Goal: Transaction & Acquisition: Purchase product/service

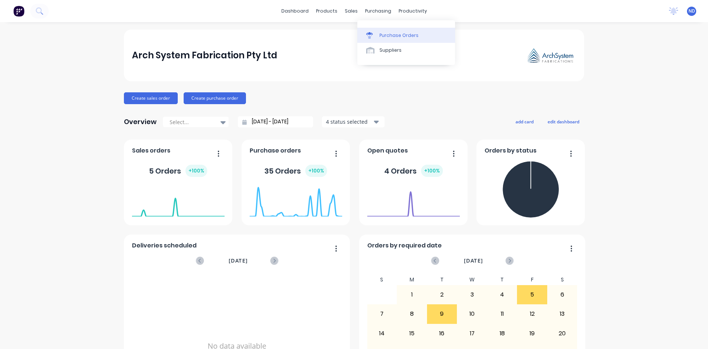
click at [390, 35] on div "Purchase Orders" at bounding box center [399, 35] width 39 height 7
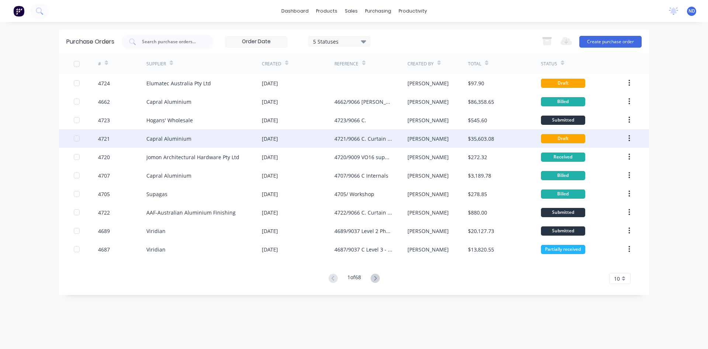
click at [267, 137] on div "[DATE]" at bounding box center [270, 139] width 16 height 8
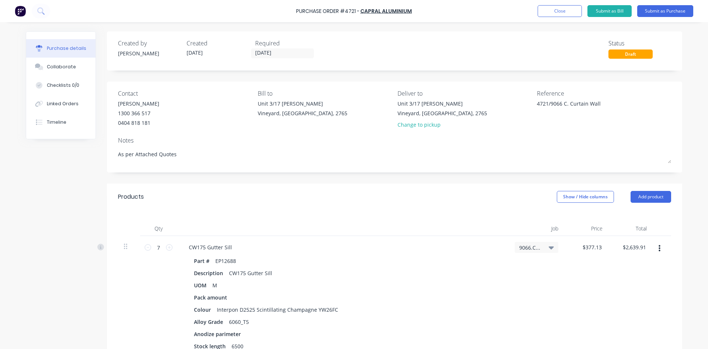
type textarea "x"
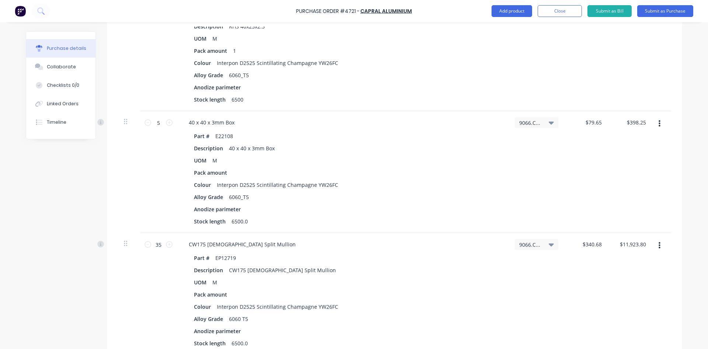
scroll to position [1138, 0]
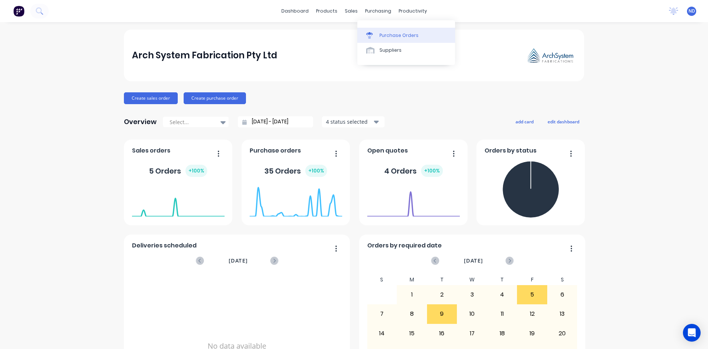
click at [383, 37] on div "Purchase Orders" at bounding box center [399, 35] width 39 height 7
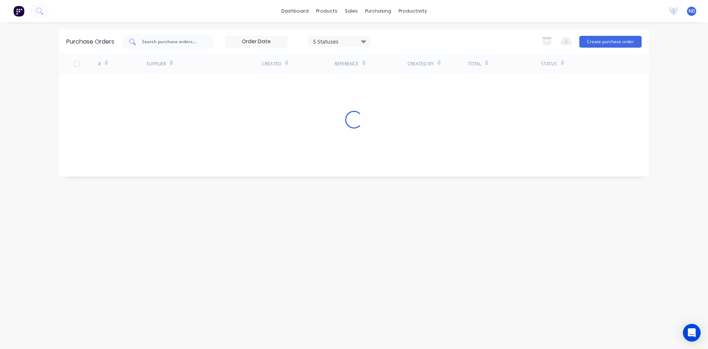
click at [183, 44] on input "text" at bounding box center [171, 41] width 61 height 7
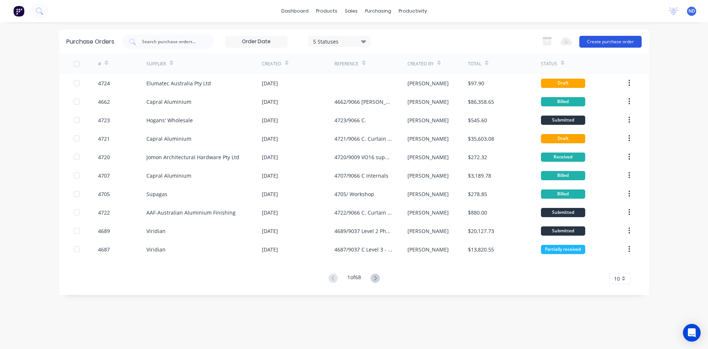
click at [600, 41] on button "Create purchase order" at bounding box center [610, 42] width 62 height 12
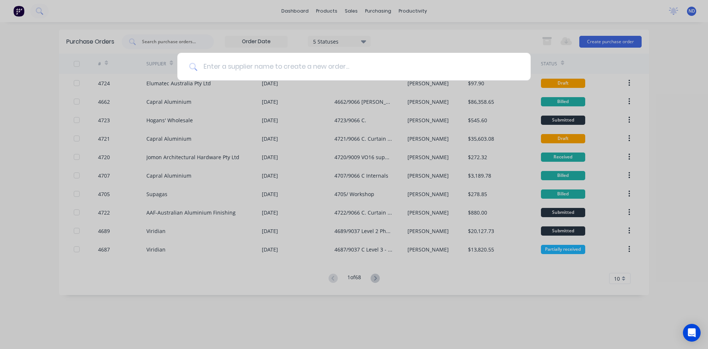
click at [295, 71] on input at bounding box center [358, 67] width 322 height 28
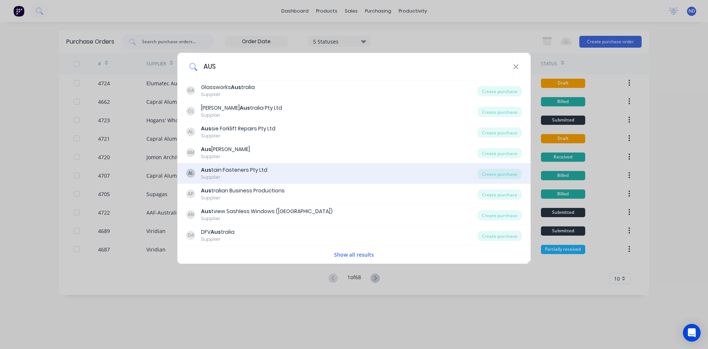
type input "AUS"
click at [235, 176] on div "Supplier" at bounding box center [234, 177] width 66 height 7
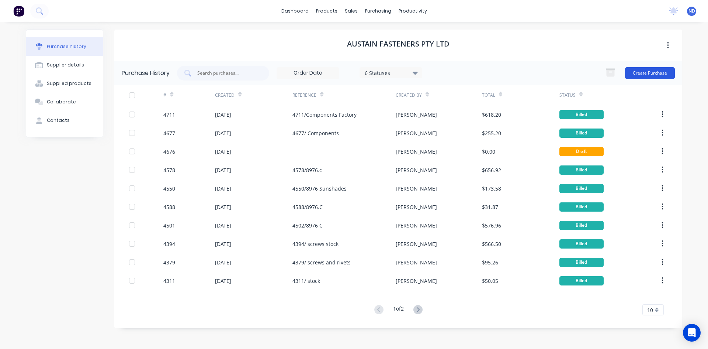
click at [661, 71] on button "Create Purchase" at bounding box center [650, 73] width 50 height 12
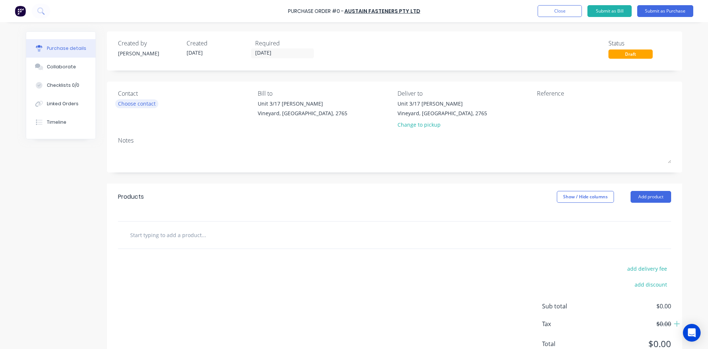
click at [130, 105] on div "Choose contact" at bounding box center [137, 104] width 38 height 8
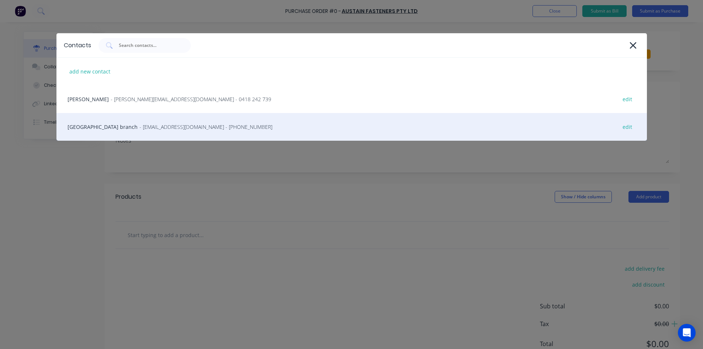
click at [139, 126] on span "- sydney@austain.com.au - (02) 9748 8966" at bounding box center [205, 127] width 133 height 8
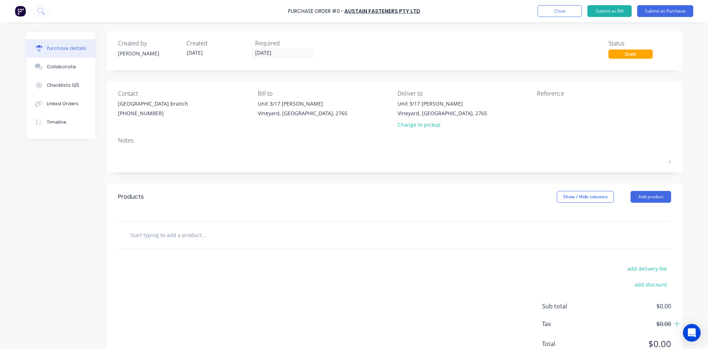
click at [192, 241] on input "text" at bounding box center [204, 234] width 148 height 15
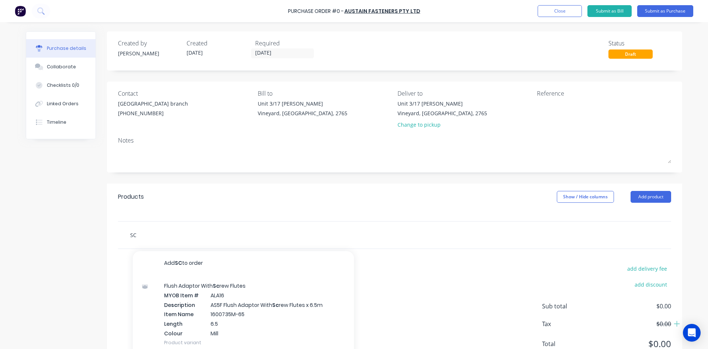
type input "S"
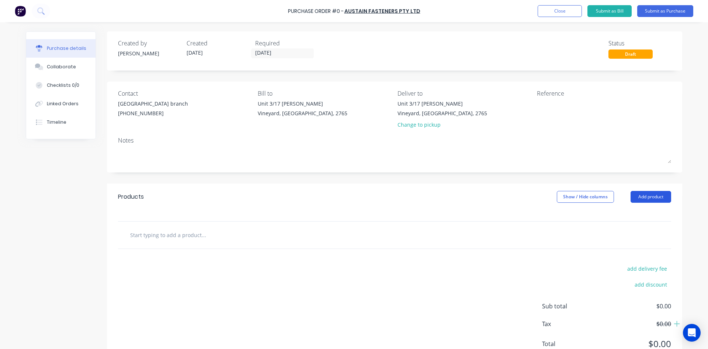
click at [641, 198] on button "Add product" at bounding box center [651, 197] width 41 height 12
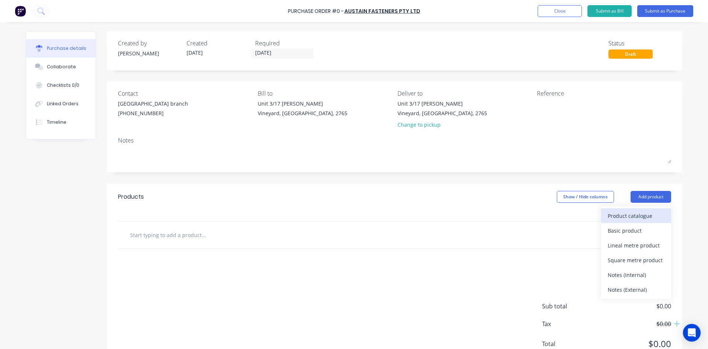
click at [640, 215] on div "Product catalogue" at bounding box center [636, 215] width 57 height 11
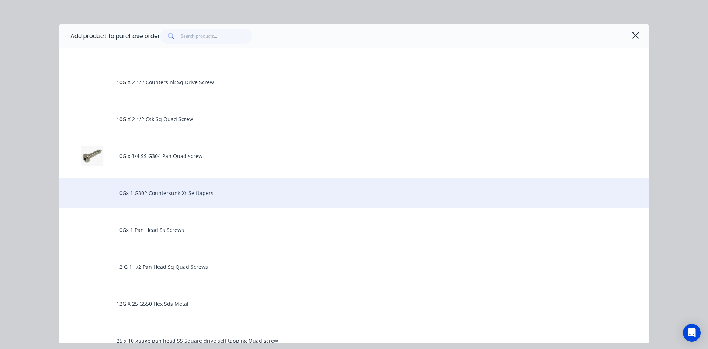
scroll to position [184, 0]
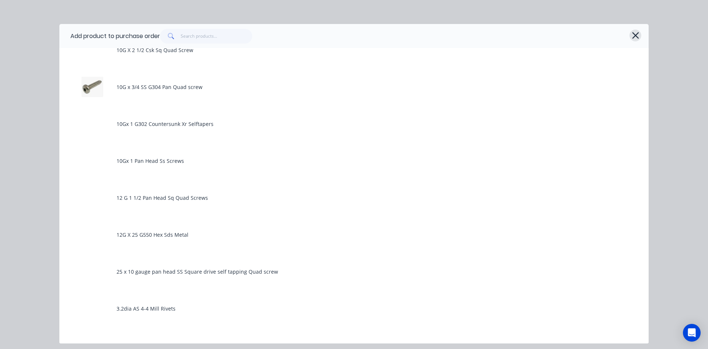
click at [638, 39] on icon "button" at bounding box center [636, 35] width 8 height 10
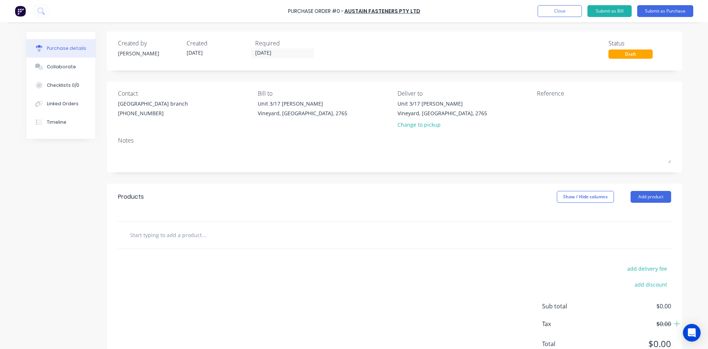
click at [143, 239] on input "text" at bounding box center [204, 234] width 148 height 15
type input "1"
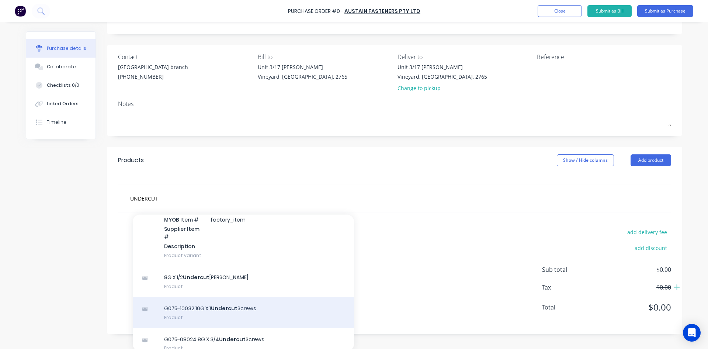
scroll to position [39, 0]
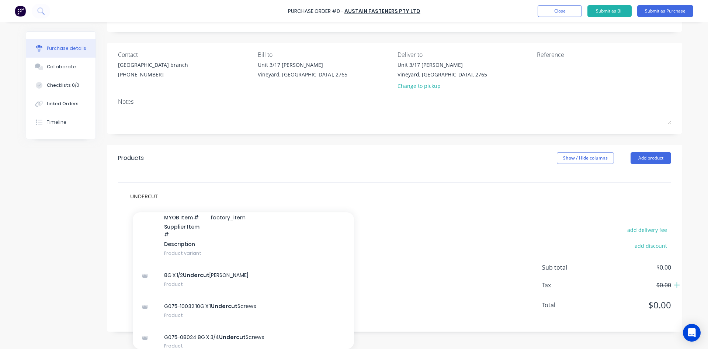
click at [399, 243] on div "add delivery fee add discount Sub total $0.00 Tax $0.00 Total $0.00" at bounding box center [394, 270] width 575 height 121
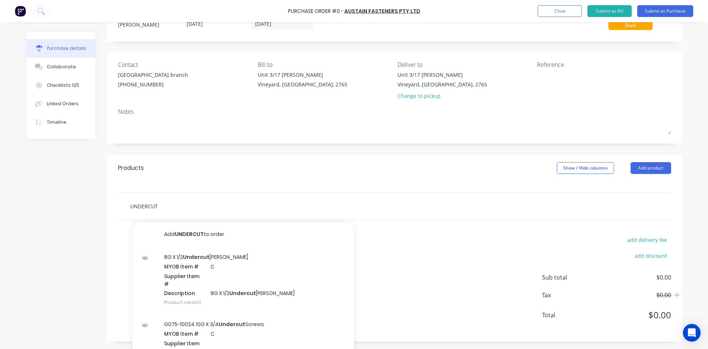
click at [177, 207] on input "UNDERCUT" at bounding box center [204, 205] width 148 height 15
type input "U"
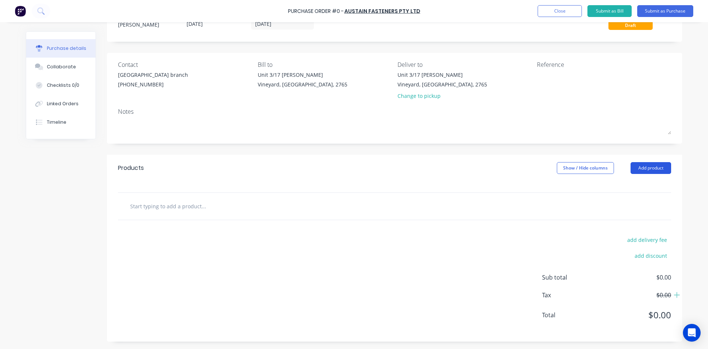
click at [650, 172] on button "Add product" at bounding box center [651, 168] width 41 height 12
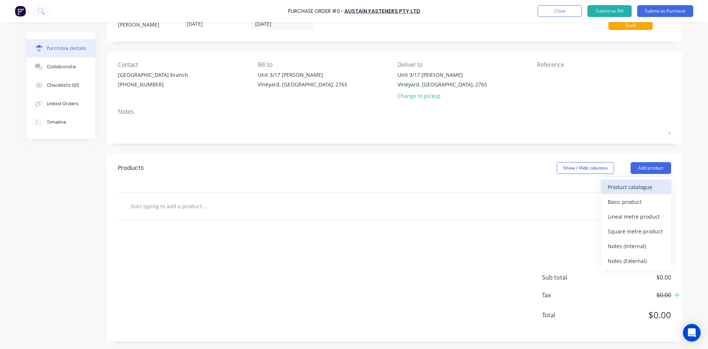
click at [610, 186] on div "Product catalogue" at bounding box center [636, 186] width 57 height 11
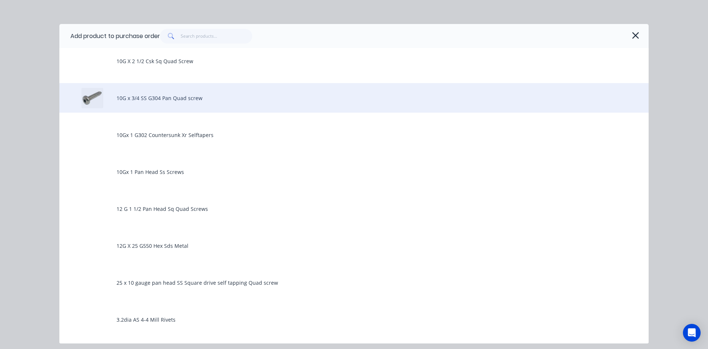
scroll to position [0, 0]
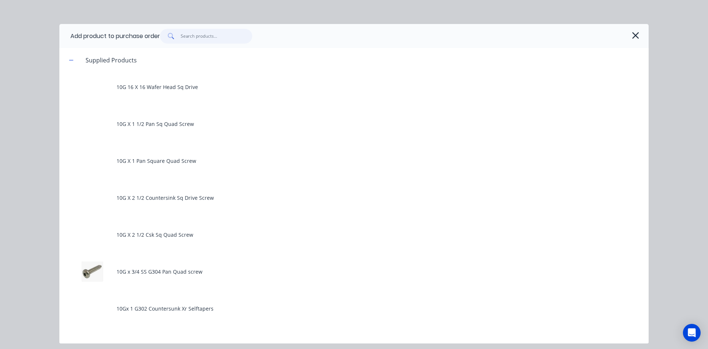
click at [202, 34] on input "text" at bounding box center [217, 36] width 72 height 15
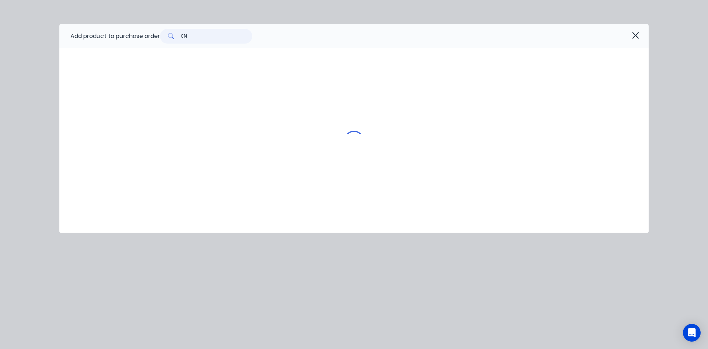
type input "C"
type input "1"
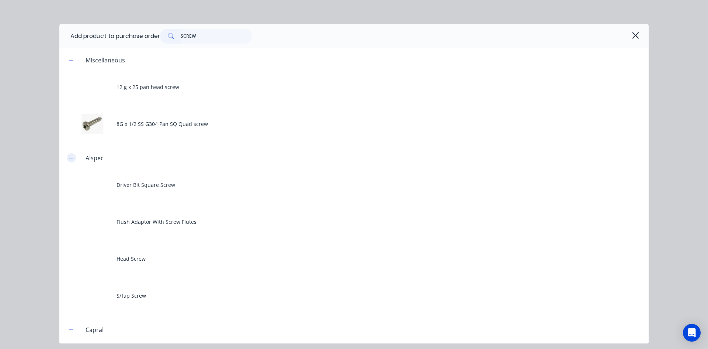
click at [68, 159] on button "button" at bounding box center [71, 157] width 9 height 9
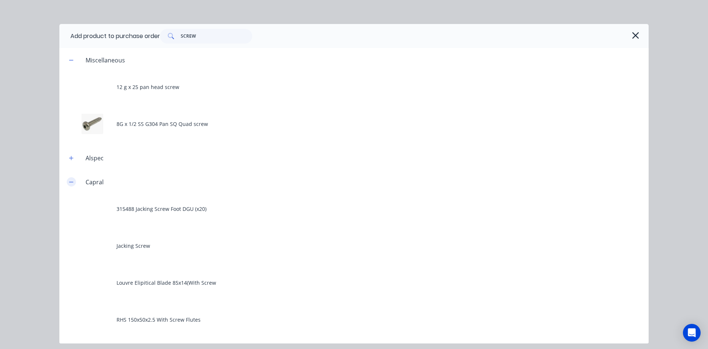
click at [72, 181] on icon "button" at bounding box center [71, 181] width 4 height 5
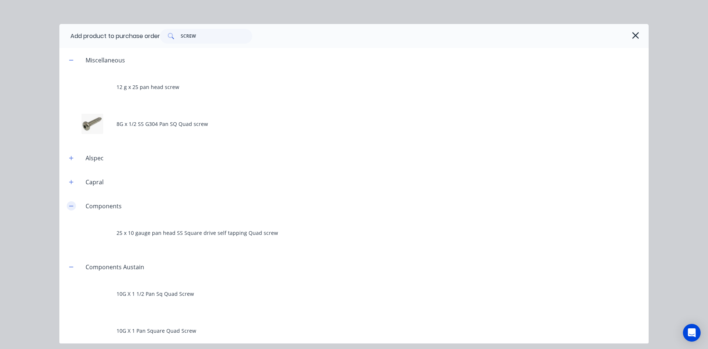
click at [74, 205] on button "button" at bounding box center [71, 205] width 9 height 9
click at [73, 231] on icon "button" at bounding box center [71, 229] width 4 height 5
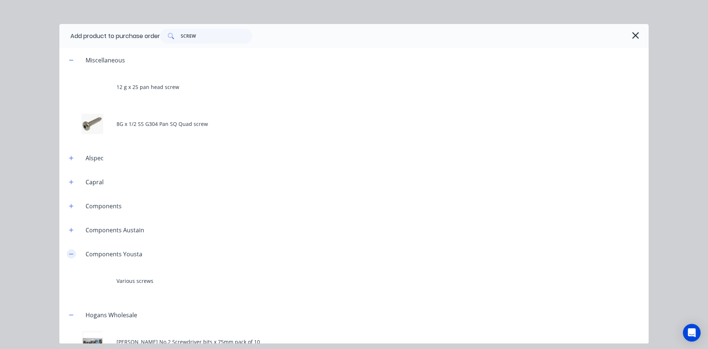
click at [75, 252] on button "button" at bounding box center [71, 253] width 9 height 9
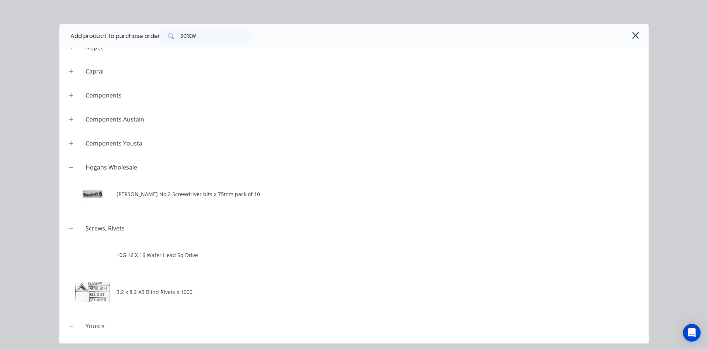
scroll to position [148, 0]
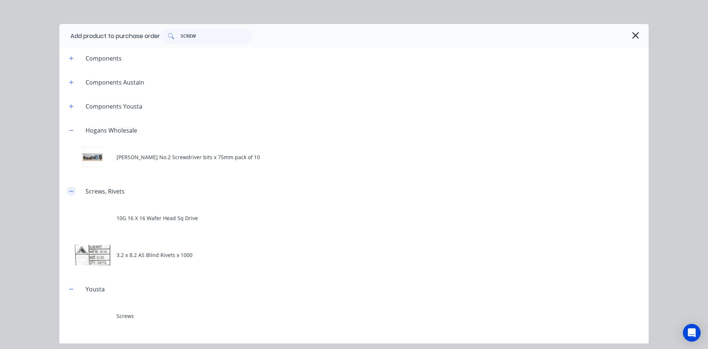
click at [73, 193] on icon "button" at bounding box center [71, 190] width 4 height 5
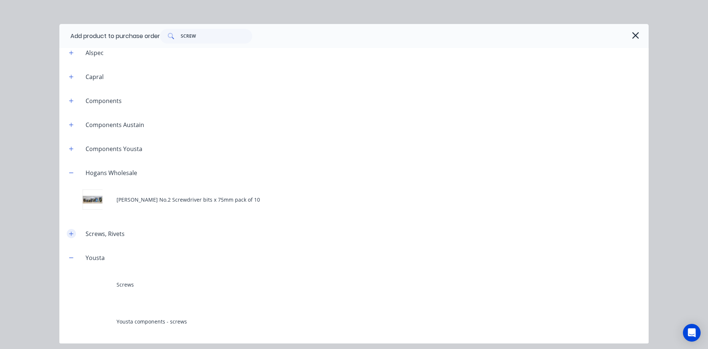
scroll to position [105, 0]
click at [71, 174] on icon "button" at bounding box center [71, 172] width 4 height 5
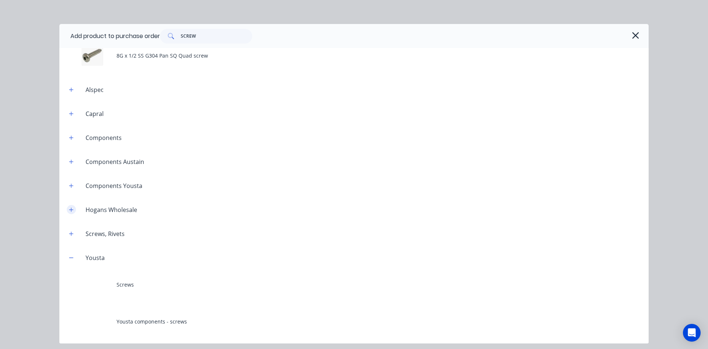
scroll to position [68, 0]
click at [72, 260] on button "button" at bounding box center [71, 257] width 9 height 9
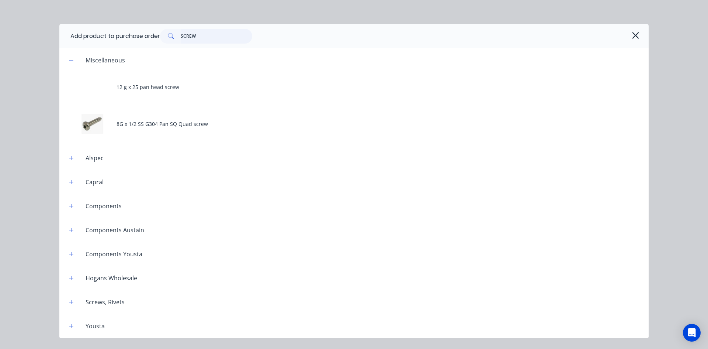
click at [211, 38] on input "SCREW" at bounding box center [217, 36] width 72 height 15
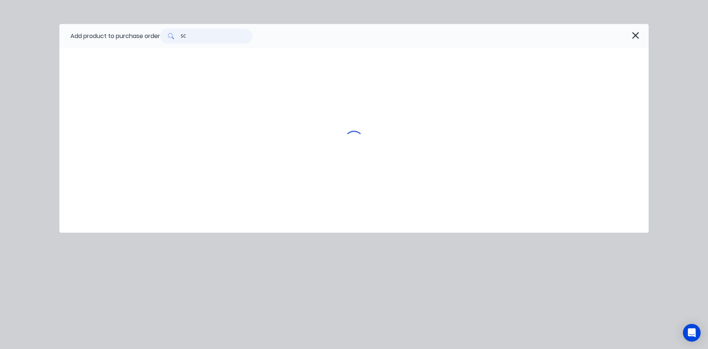
type input "S"
type input "U"
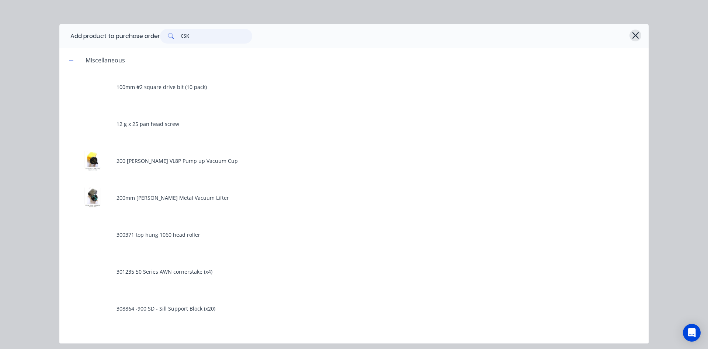
type input "CSK"
click at [637, 33] on icon "button" at bounding box center [636, 35] width 8 height 10
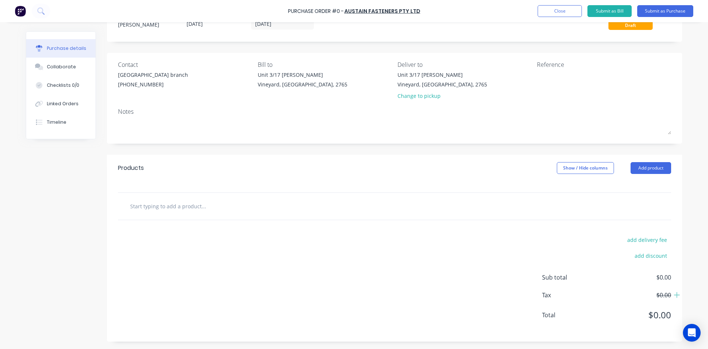
click at [167, 205] on input "text" at bounding box center [204, 205] width 148 height 15
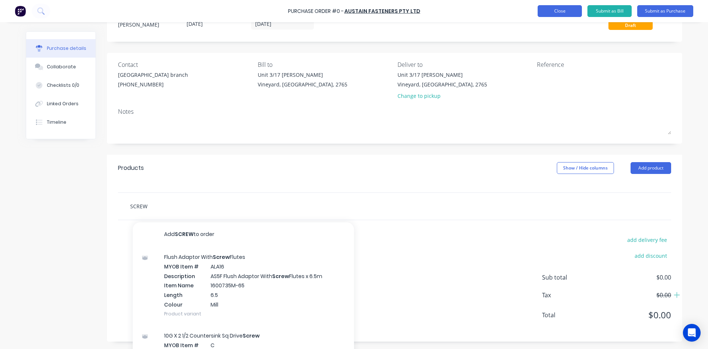
type input "SCREW"
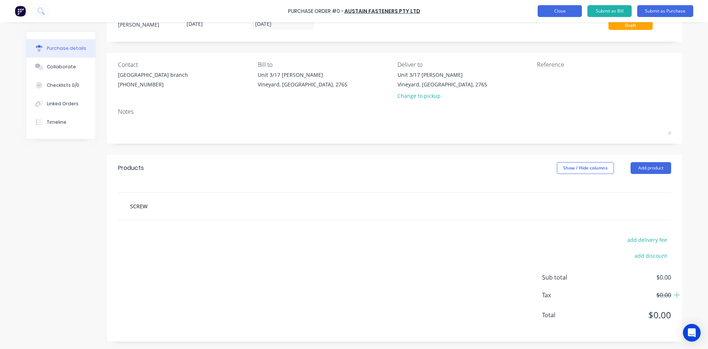
click at [552, 13] on button "Close" at bounding box center [560, 11] width 44 height 12
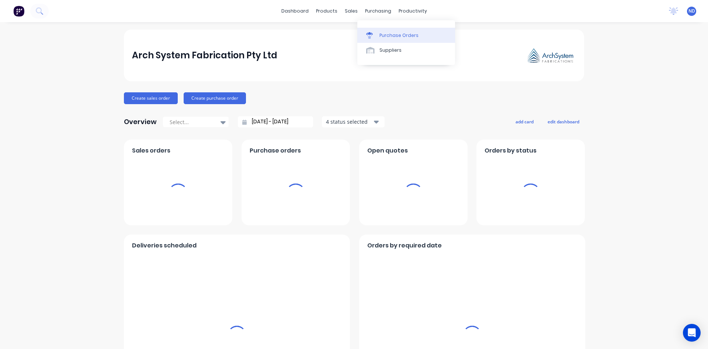
click at [381, 32] on div "Purchase Orders" at bounding box center [399, 35] width 39 height 7
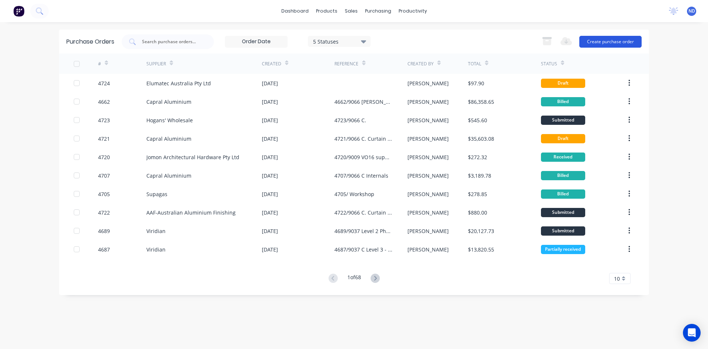
click at [605, 45] on button "Create purchase order" at bounding box center [610, 42] width 62 height 12
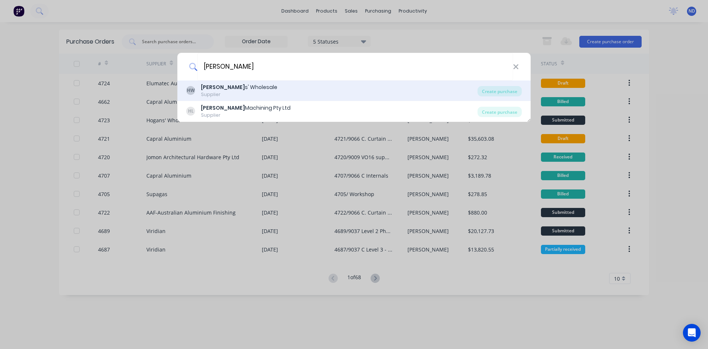
type input "HOGAN"
click at [252, 88] on div "HW Hogan s' Wholesale Supplier" at bounding box center [331, 90] width 291 height 14
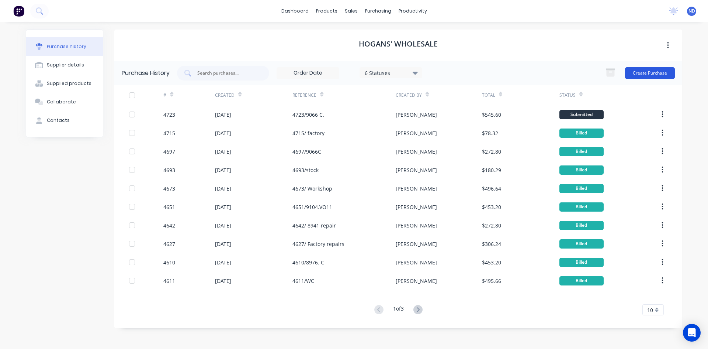
click at [650, 75] on button "Create Purchase" at bounding box center [650, 73] width 50 height 12
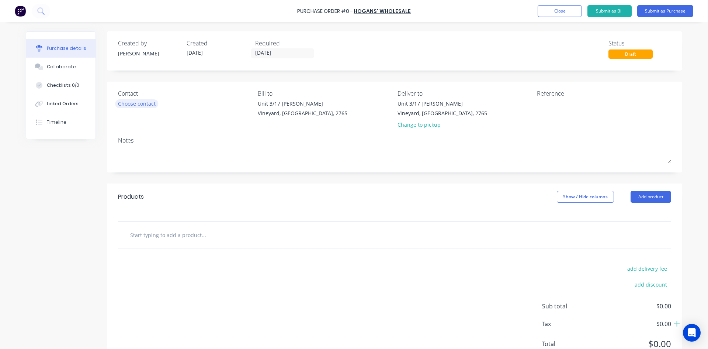
click at [141, 105] on div "Choose contact" at bounding box center [137, 104] width 38 height 8
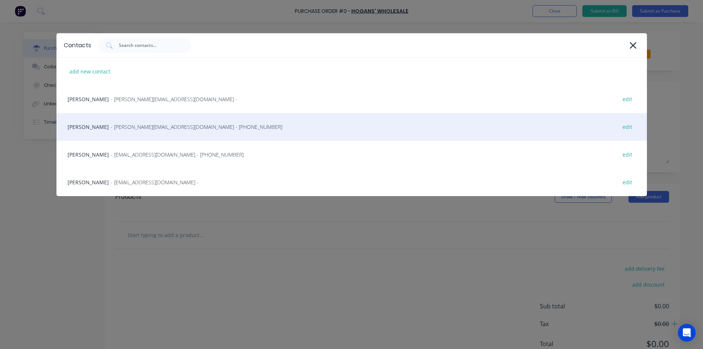
click at [110, 131] on div "Helen - helen@hoganswholesale.com.au - (02) 9756 5913 edit" at bounding box center [351, 127] width 590 height 28
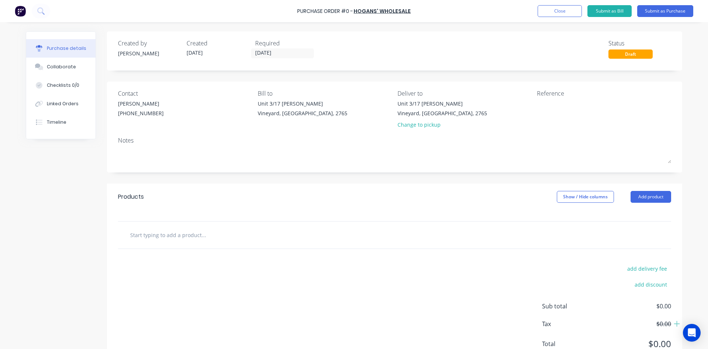
click at [170, 229] on input "text" at bounding box center [204, 234] width 148 height 15
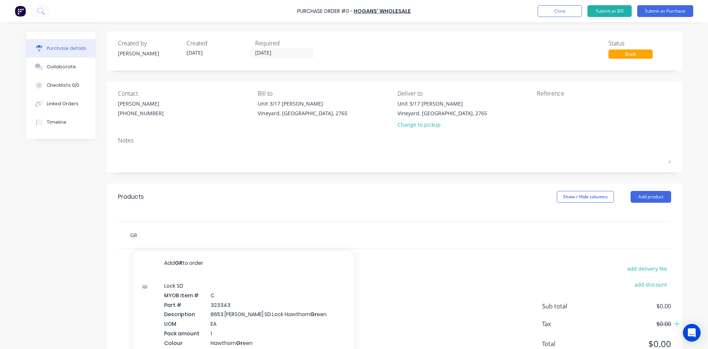
type input "G"
type input "3"
type input "P"
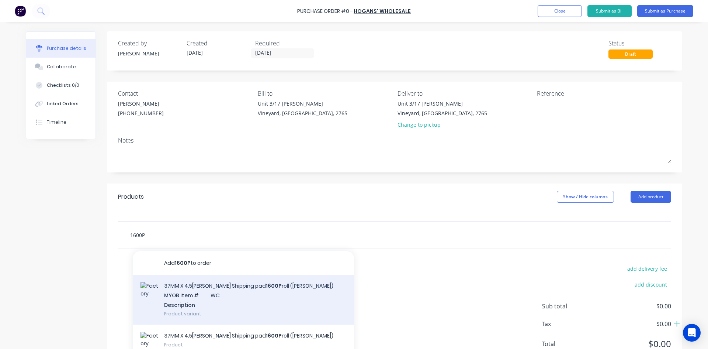
type input "1600P"
click at [226, 302] on div "37MM X 4.5MM Green Shipping pad 1600P roll (SPAW) MYOB Item # WC Description Pr…" at bounding box center [243, 299] width 221 height 50
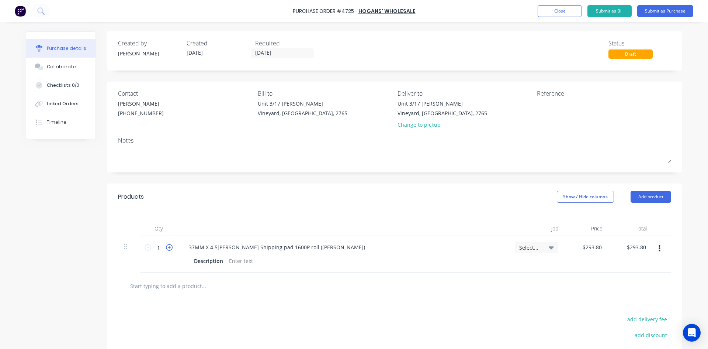
click at [169, 249] on icon at bounding box center [169, 247] width 7 height 7
type input "2"
type input "$587.60"
click at [555, 116] on div at bounding box center [583, 109] width 92 height 18
click at [537, 112] on textarea at bounding box center [583, 108] width 92 height 17
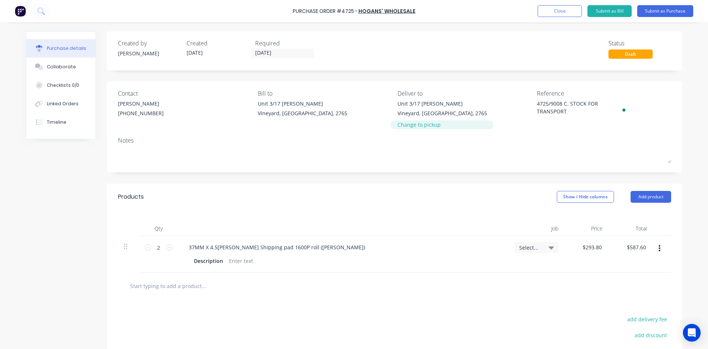
type textarea "4725/9008 C. STOCK FOR TRANSPORT"
type textarea "x"
type textarea "4725/9008 C. STOCK FOR TRANSPORT"
click at [413, 127] on div "Change to pickup" at bounding box center [443, 125] width 90 height 8
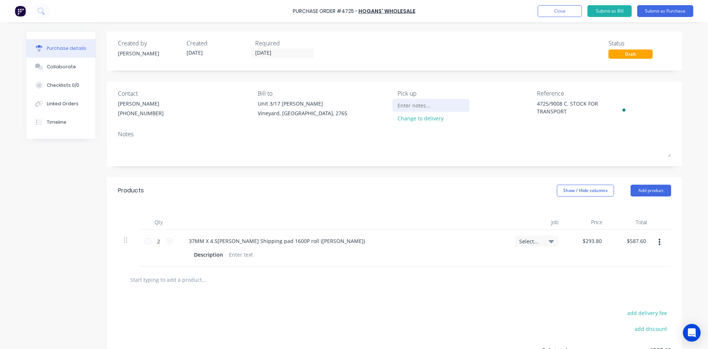
click at [412, 103] on input at bounding box center [431, 105] width 67 height 11
type textarea "x"
type input "p"
type textarea "x"
type input "pI"
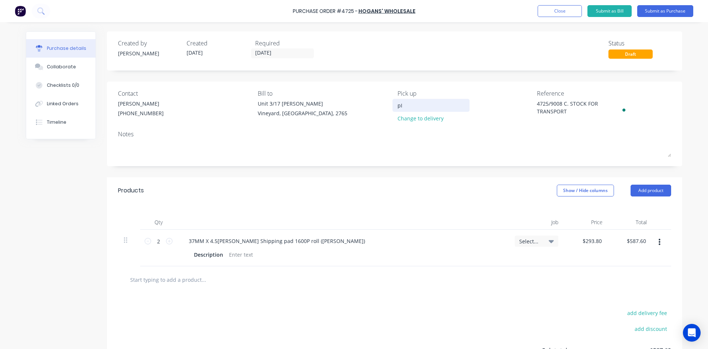
type textarea "x"
type input "pIC"
type textarea "x"
type input "pICK"
type textarea "x"
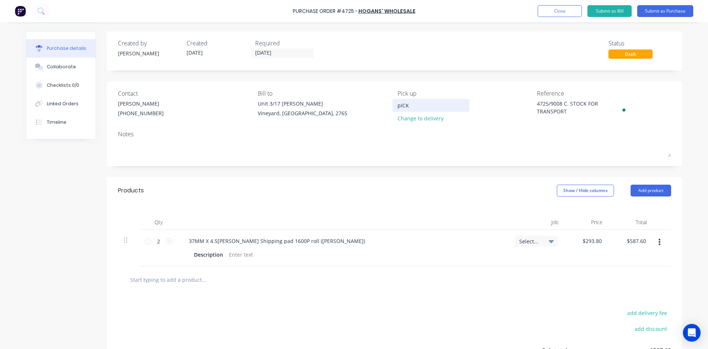
type input "pICK"
type textarea "x"
type input "pICK U"
type textarea "x"
type input "pICK UP"
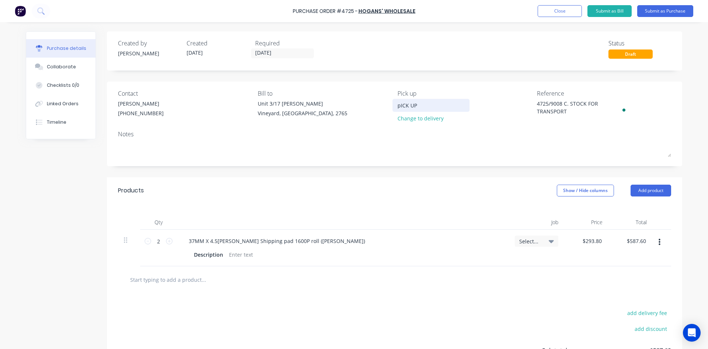
type textarea "x"
type input "pICK UP"
type textarea "x"
type input "pICK UP F"
type textarea "x"
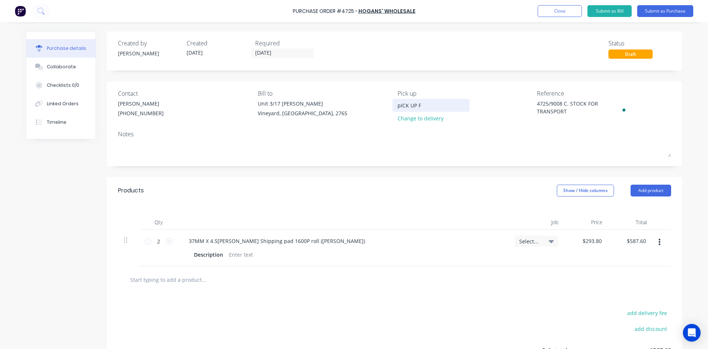
type input "pICK UP FR"
type textarea "x"
type input "pICK UP FRO"
type textarea "x"
type input "pICK UP FROM"
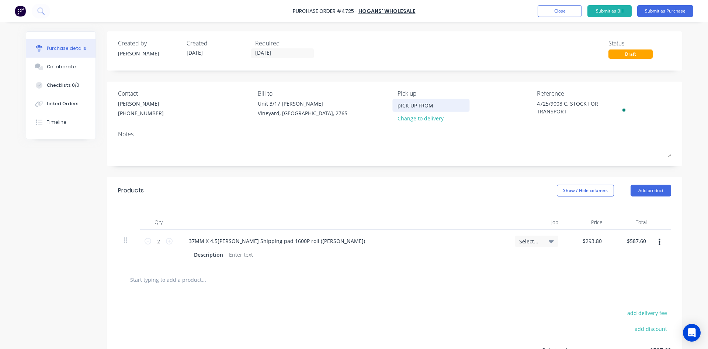
type textarea "x"
type input "pICK UP FROM"
type textarea "x"
type input "pICK UP FROM h"
type textarea "x"
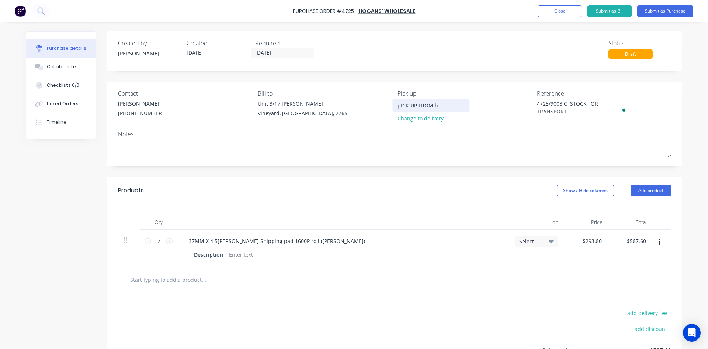
type input "pICK UP FROM hO"
type textarea "x"
type input "pICK UP FROM hOG"
type textarea "x"
type input "pICK UP FROM hOGA"
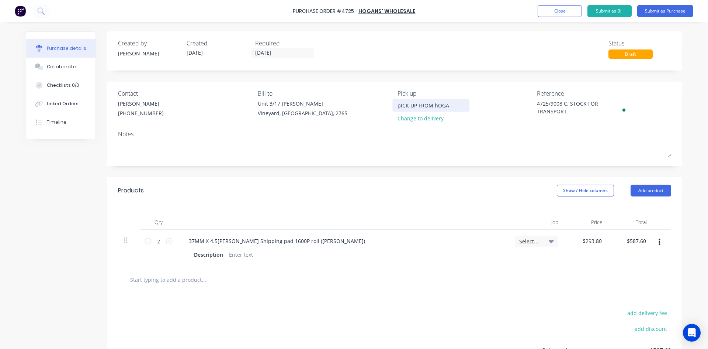
type textarea "x"
type input "pICK UP FROM hOGAN"
type textarea "x"
type input "pICK UP FROM hOGANS"
click at [439, 105] on input "pICK UP FROM hOGANS" at bounding box center [431, 105] width 67 height 11
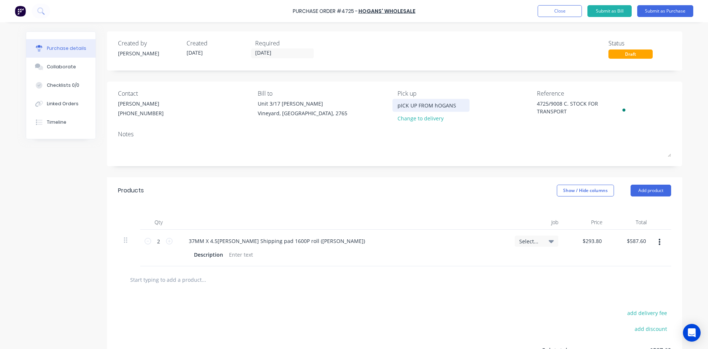
type textarea "x"
type input "pICK UP FROM hGANS"
type textarea "x"
type input "pICK UP FROM GANS"
type textarea "x"
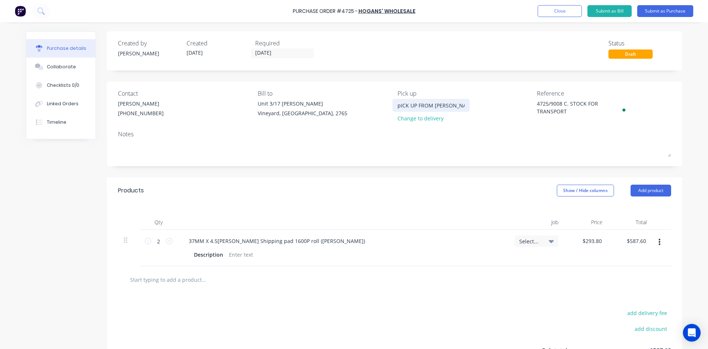
type input "pICK UP FROM hGANS"
type textarea "x"
type input "pICK UP FROM GANS"
type textarea "x"
type input "pICK UP FROM HGANS"
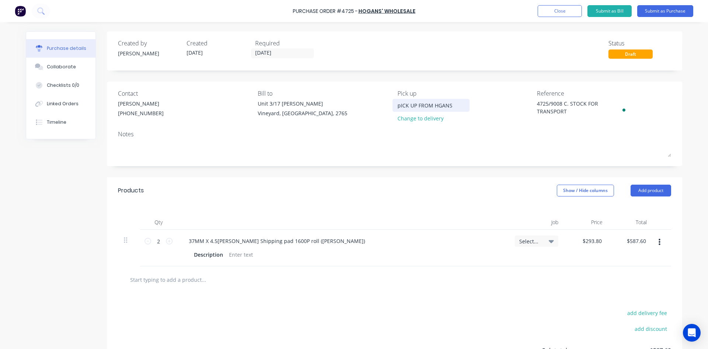
type textarea "x"
type input "pICK UP FROM HOGANS"
click at [398, 105] on input "pICK UP FROM HOGANS" at bounding box center [431, 105] width 67 height 11
type textarea "x"
type input "ICK UP FROM HOGANS"
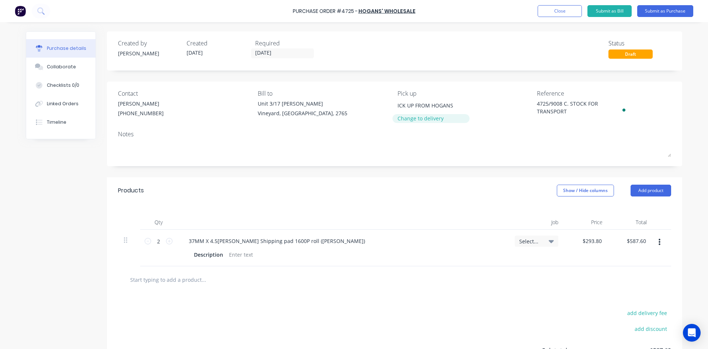
type textarea "x"
type input "PICK UP FROM HOGANS"
type textarea "x"
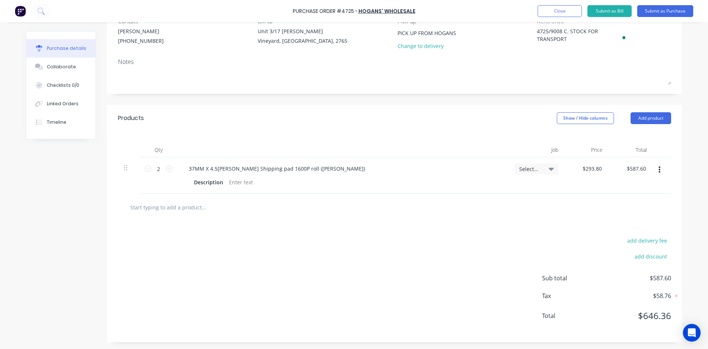
scroll to position [73, 0]
type input "PICK UP FROM HOGANS"
click at [668, 13] on button "Submit as Purchase" at bounding box center [665, 11] width 56 height 12
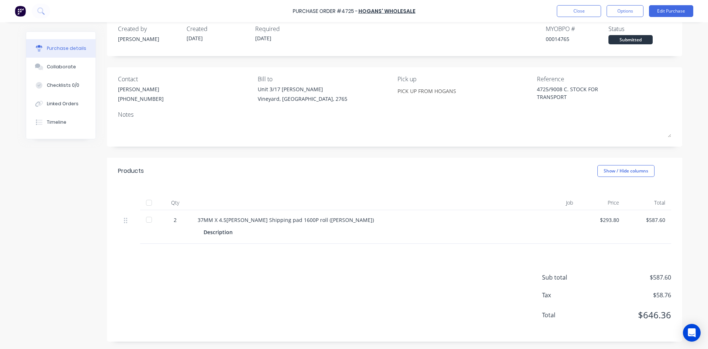
scroll to position [0, 0]
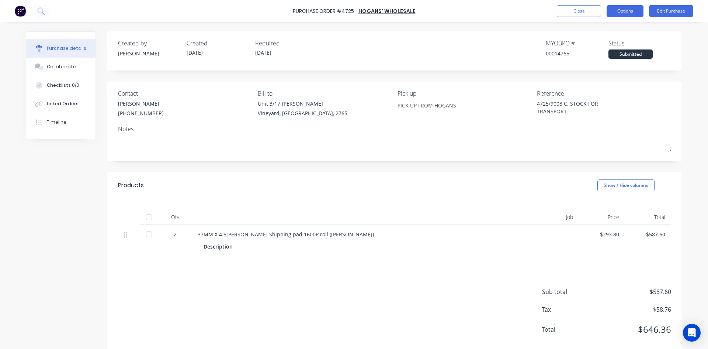
click at [627, 13] on button "Options" at bounding box center [625, 11] width 37 height 12
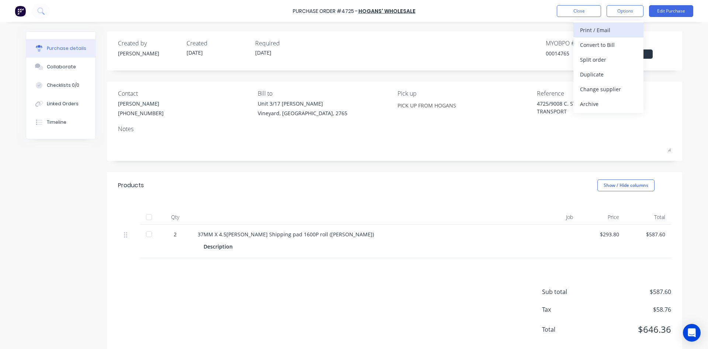
click at [591, 31] on div "Print / Email" at bounding box center [608, 30] width 57 height 11
click at [587, 43] on div "With pricing" at bounding box center [608, 44] width 57 height 11
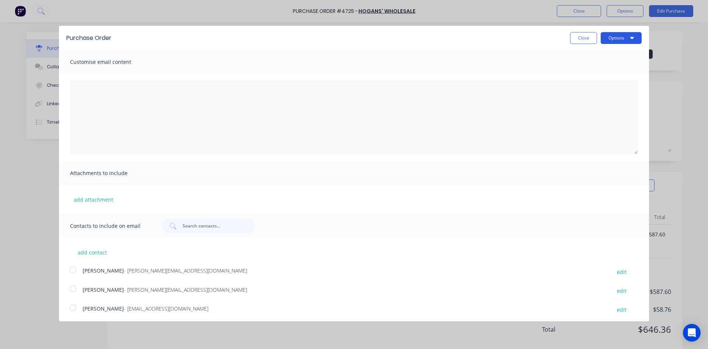
click at [624, 39] on button "Options" at bounding box center [621, 38] width 41 height 12
click at [605, 60] on div "Print" at bounding box center [606, 56] width 57 height 11
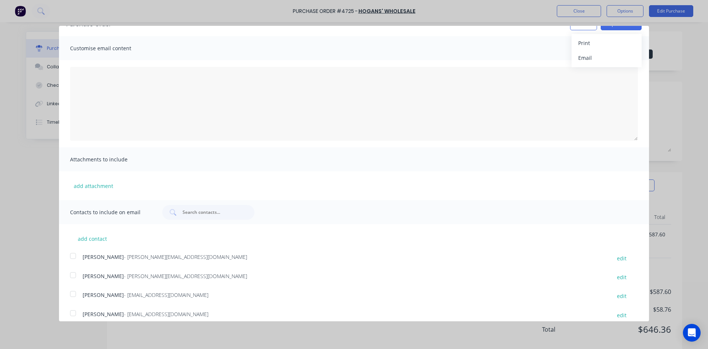
scroll to position [21, 0]
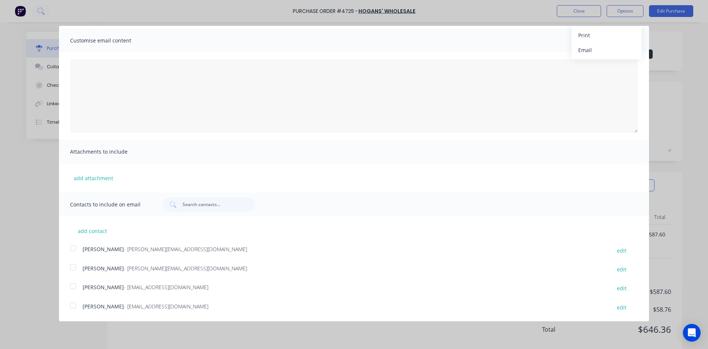
click at [76, 266] on div at bounding box center [73, 267] width 15 height 15
click at [72, 305] on div at bounding box center [73, 305] width 15 height 15
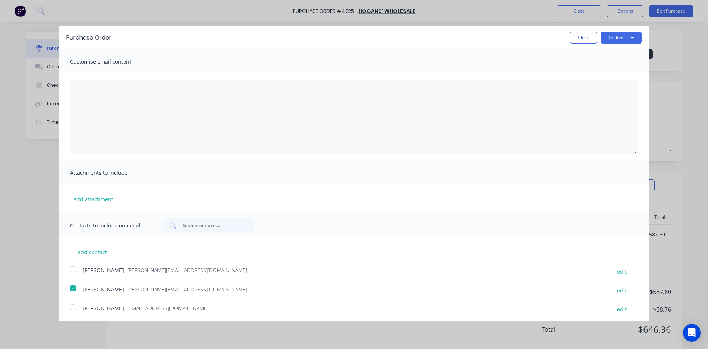
scroll to position [0, 0]
click at [630, 38] on icon "button" at bounding box center [632, 38] width 4 height 2
click at [593, 57] on div "Print" at bounding box center [606, 56] width 57 height 11
click at [583, 76] on div "Email" at bounding box center [606, 71] width 57 height 11
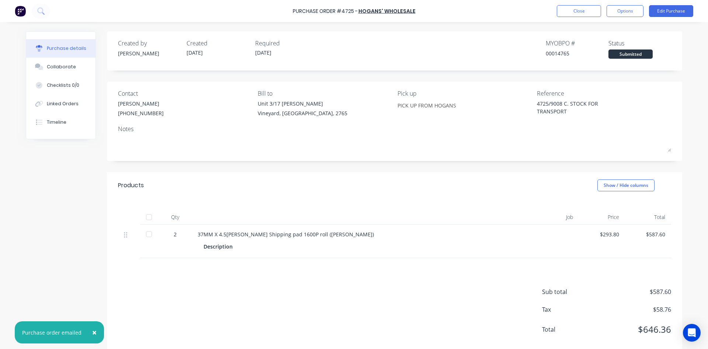
type textarea "x"
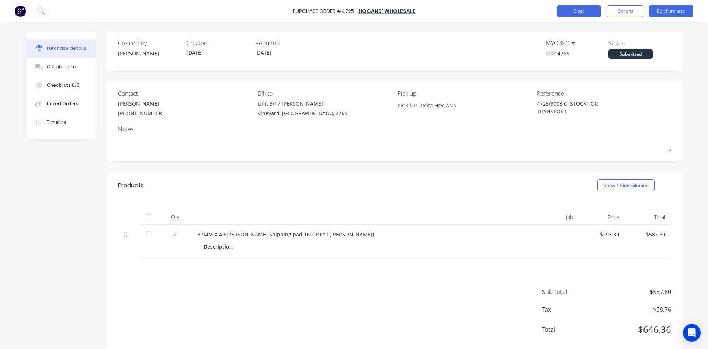
click at [572, 11] on button "Close" at bounding box center [579, 11] width 44 height 12
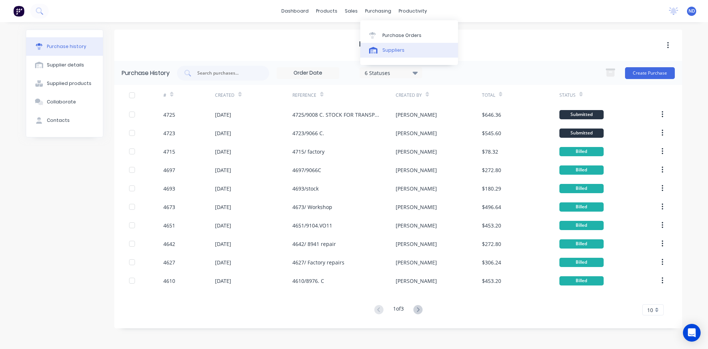
click at [391, 50] on div "Suppliers" at bounding box center [393, 50] width 22 height 7
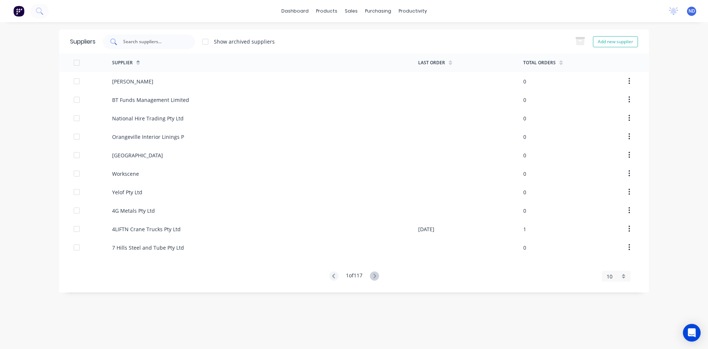
click at [140, 41] on input "text" at bounding box center [152, 41] width 61 height 7
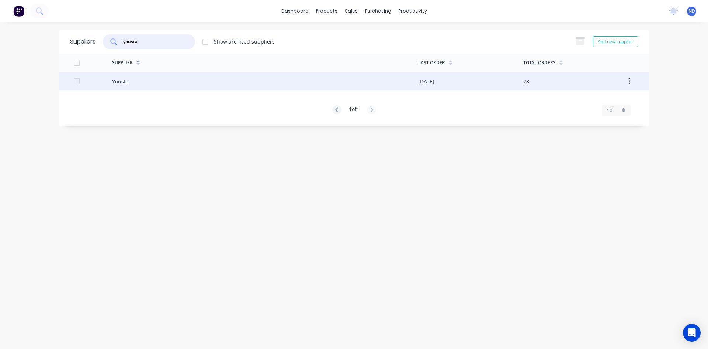
type input "yousta"
click at [142, 81] on div "Yousta" at bounding box center [265, 81] width 306 height 18
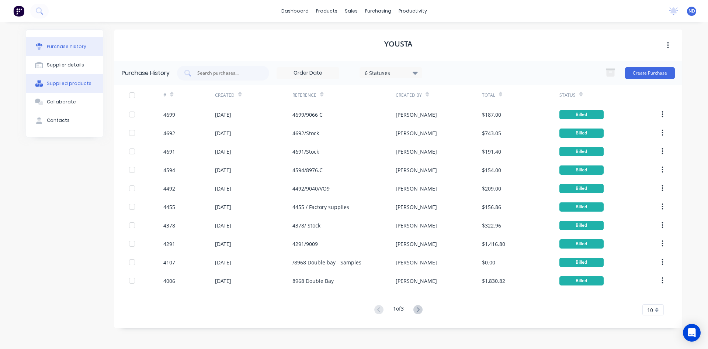
click at [43, 85] on div at bounding box center [39, 83] width 11 height 7
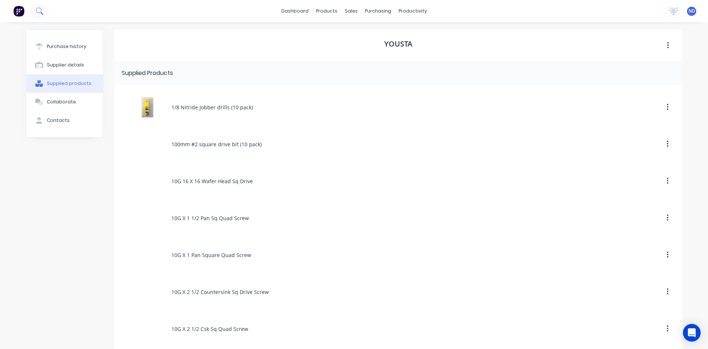
click at [38, 11] on icon at bounding box center [39, 10] width 7 height 7
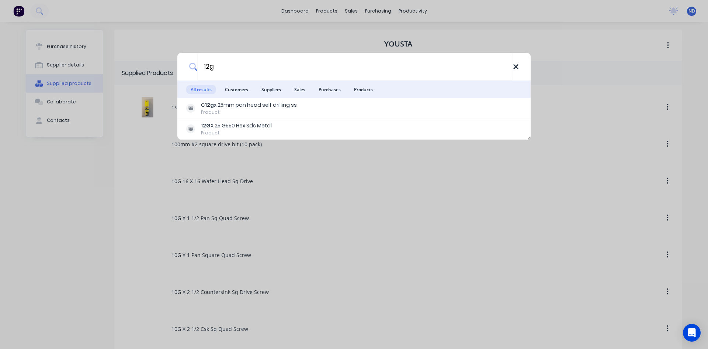
type input "12g"
click at [515, 70] on icon at bounding box center [516, 67] width 6 height 8
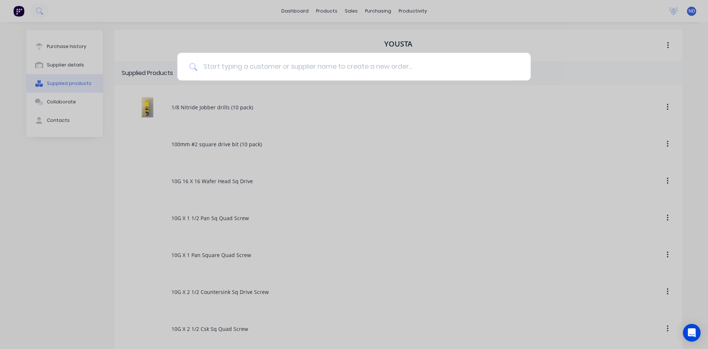
click at [567, 47] on div at bounding box center [354, 174] width 708 height 349
